Goal: Information Seeking & Learning: Understand process/instructions

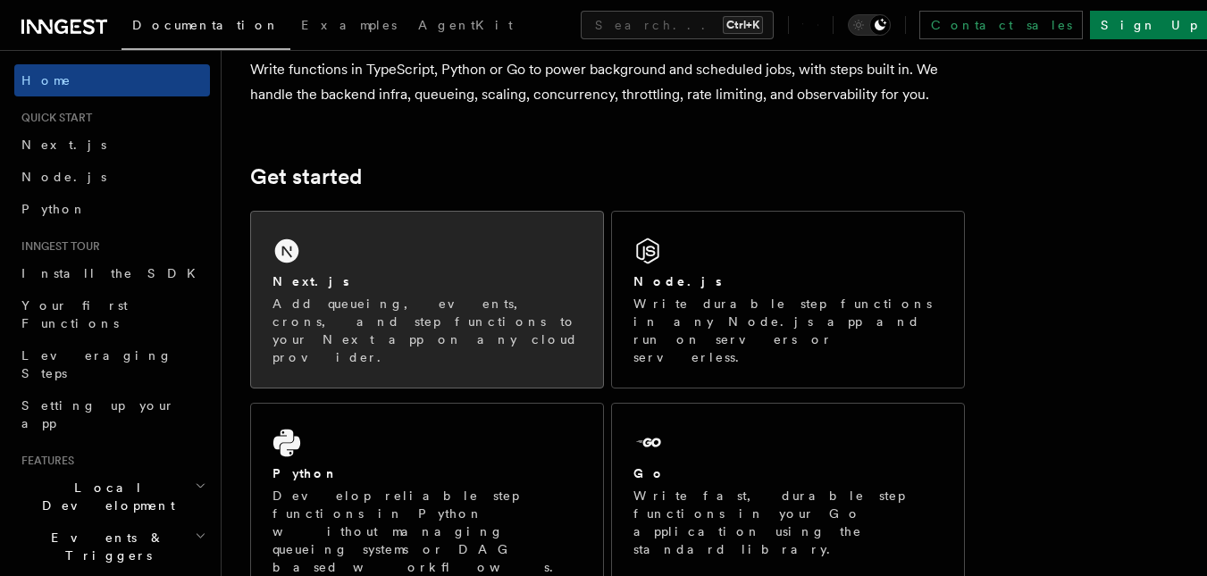
click at [366, 258] on div "Next.js Add queueing, events, crons, and step functions to your Next app on any…" at bounding box center [427, 300] width 352 height 176
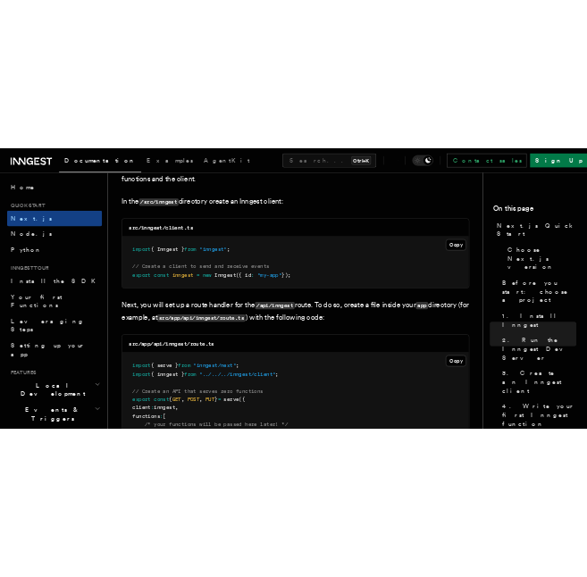
scroll to position [2271, 0]
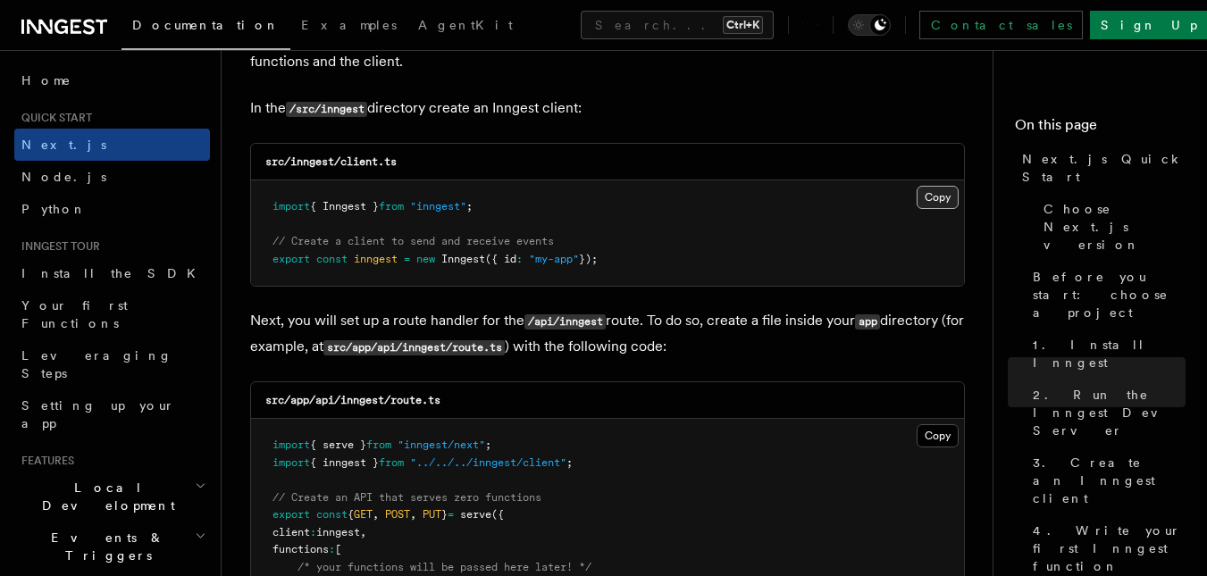
click at [929, 193] on button "Copy Copied" at bounding box center [938, 197] width 42 height 23
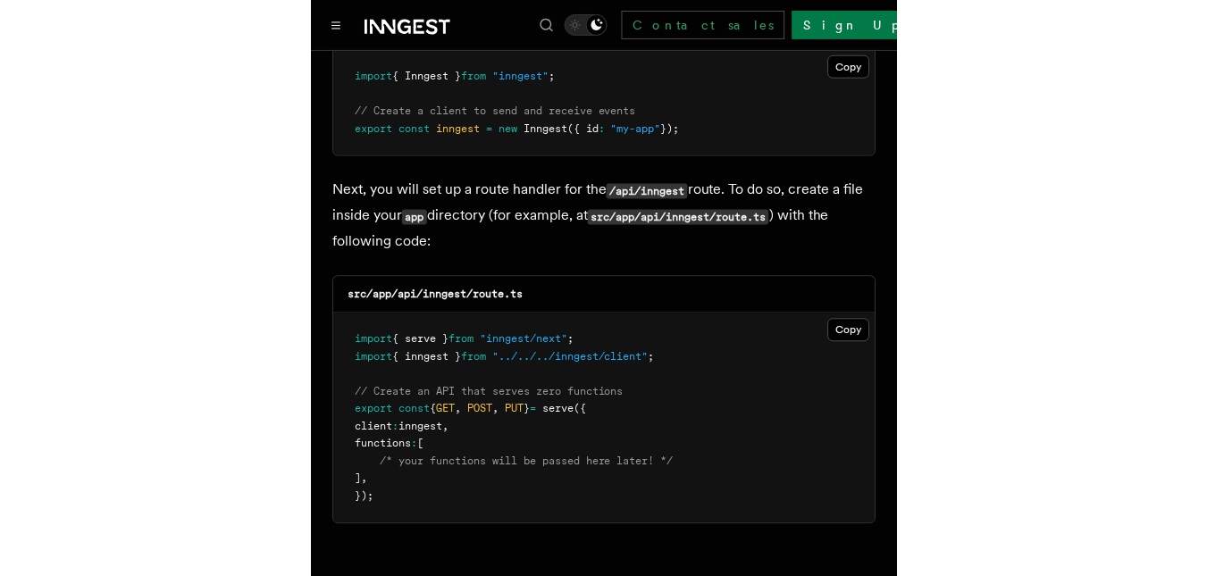
scroll to position [2464, 0]
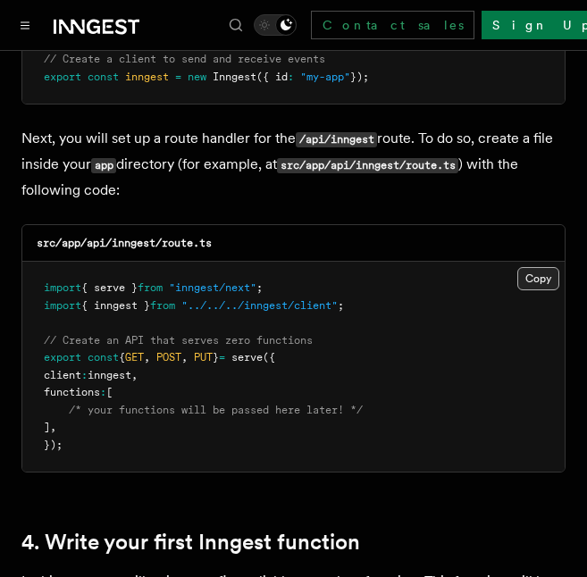
click at [535, 267] on button "Copy Copied" at bounding box center [538, 278] width 42 height 23
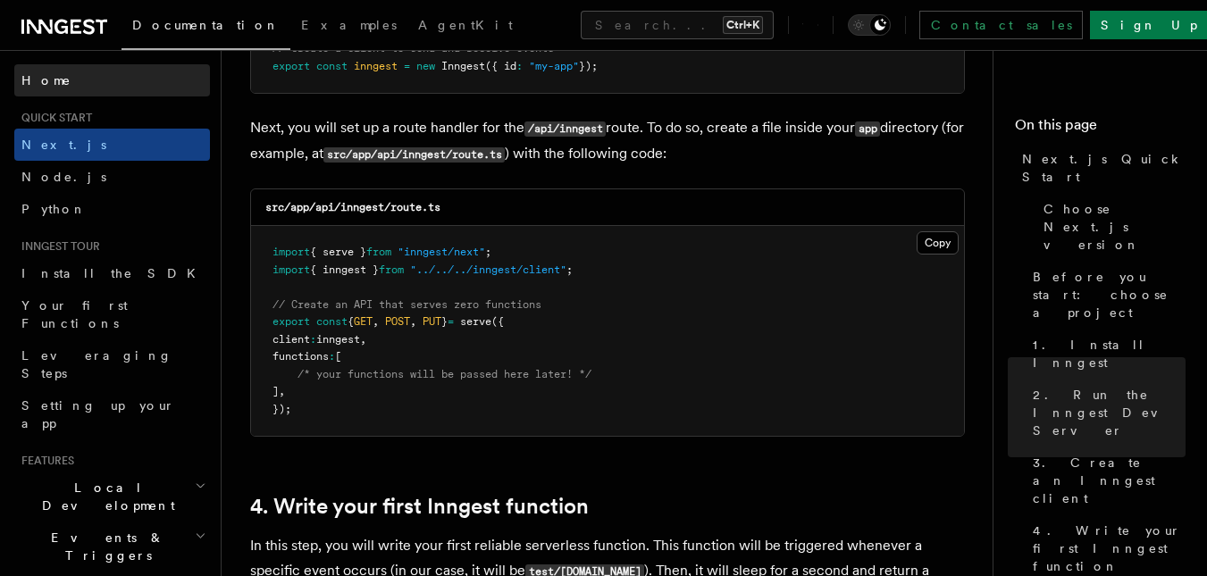
click at [42, 81] on span "Home" at bounding box center [46, 80] width 50 height 18
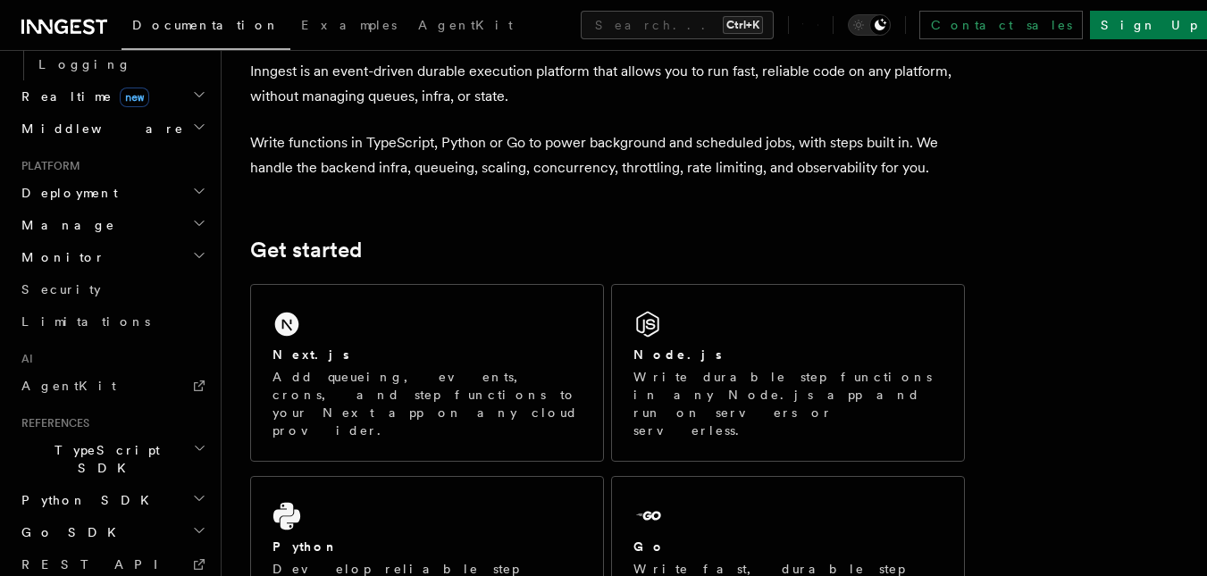
scroll to position [819, 0]
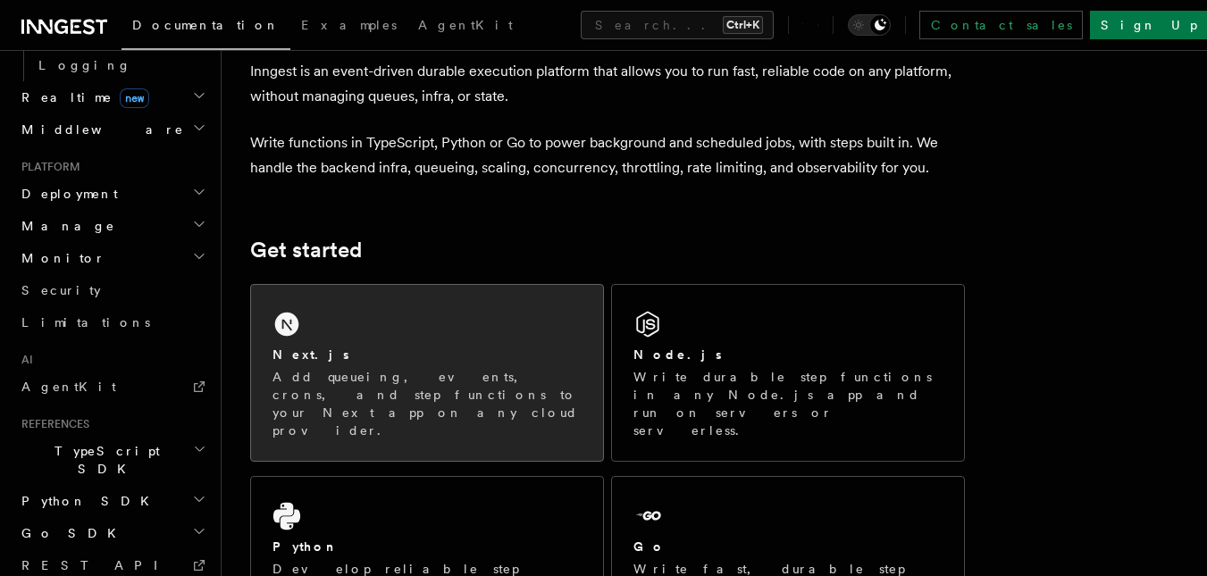
click at [276, 338] on icon at bounding box center [287, 324] width 29 height 29
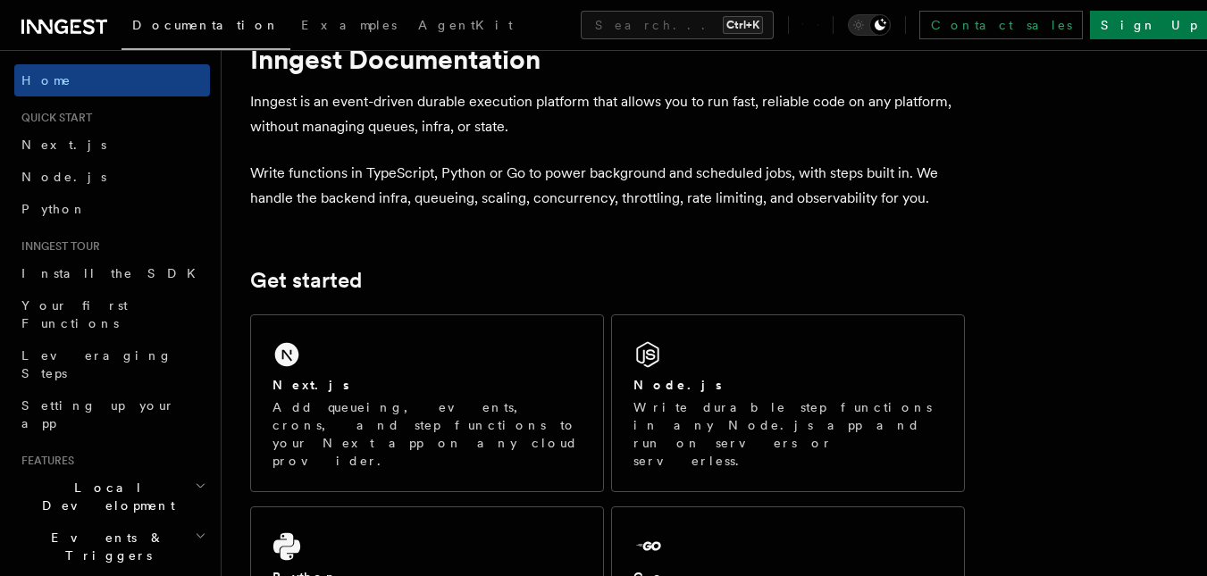
scroll to position [58, 0]
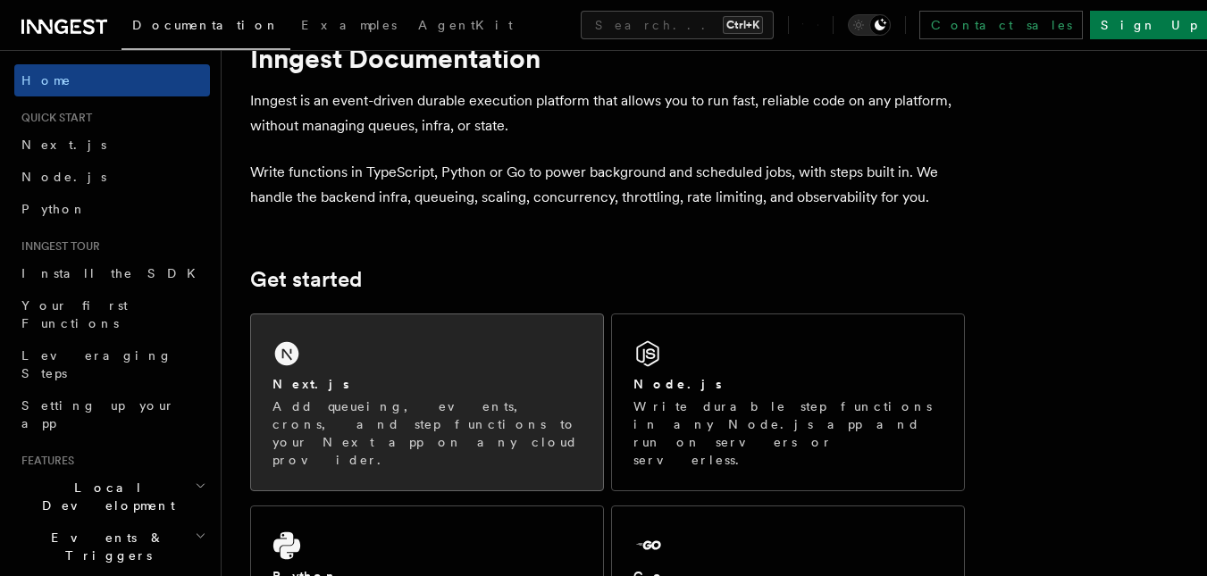
click at [299, 376] on h2 "Next.js" at bounding box center [311, 384] width 77 height 18
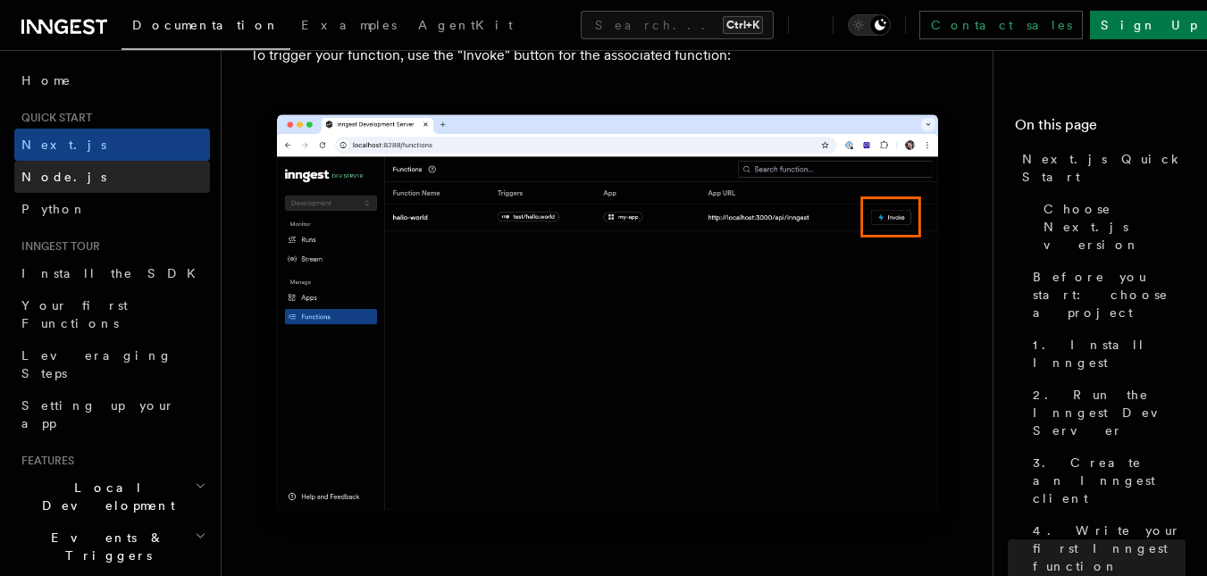
scroll to position [4849, 0]
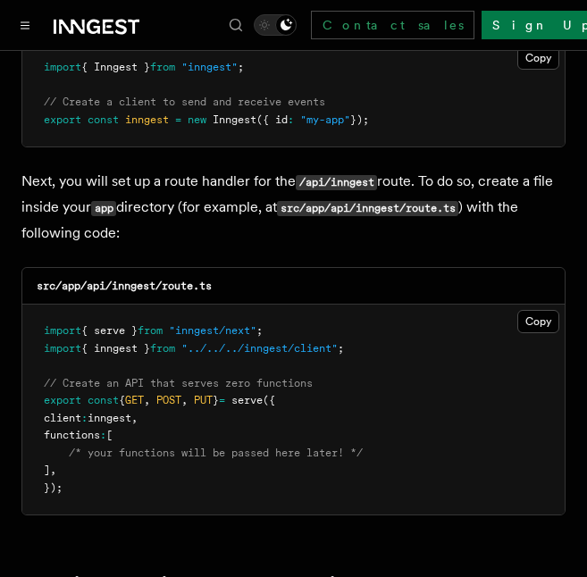
scroll to position [2420, 0]
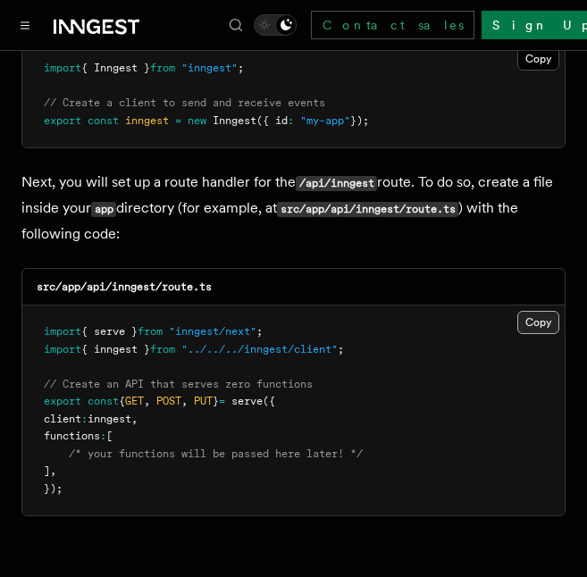
click at [531, 311] on button "Copy Copied" at bounding box center [538, 322] width 42 height 23
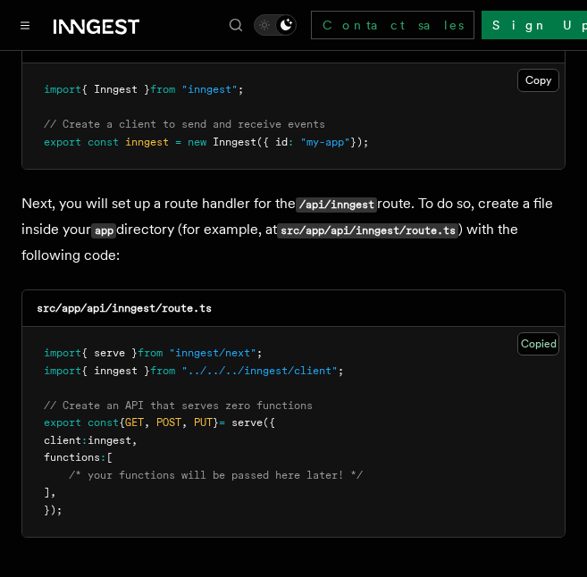
scroll to position [2398, 0]
